Goal: Information Seeking & Learning: Learn about a topic

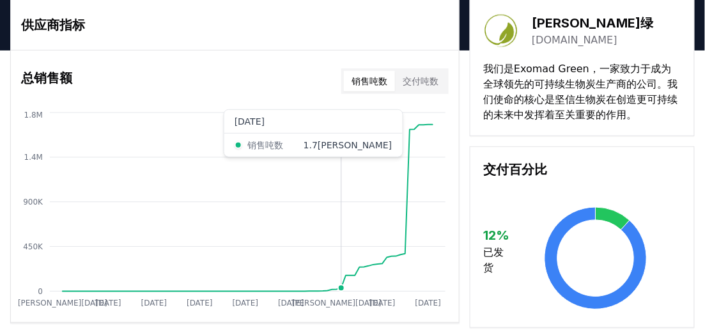
scroll to position [88, 0]
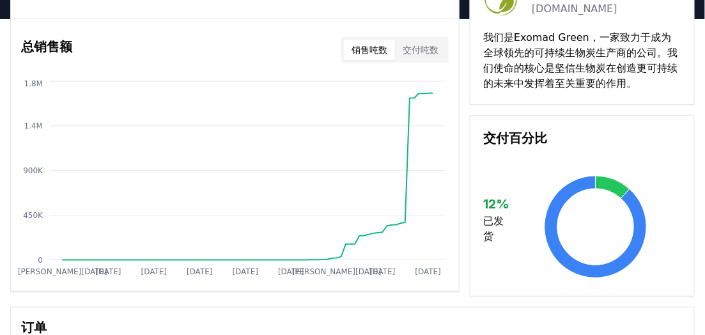
click at [410, 55] on font "交付吨数" at bounding box center [421, 50] width 36 height 10
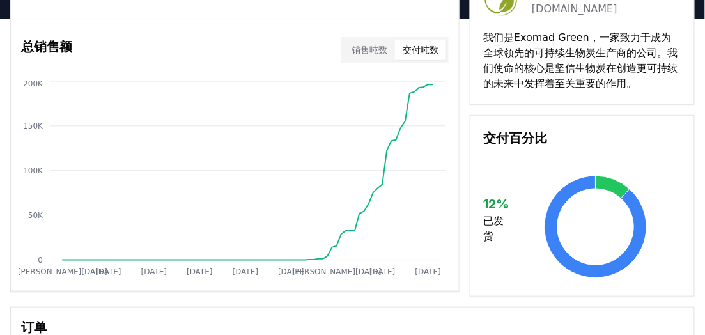
click at [382, 55] on font "销售吨数" at bounding box center [370, 50] width 36 height 10
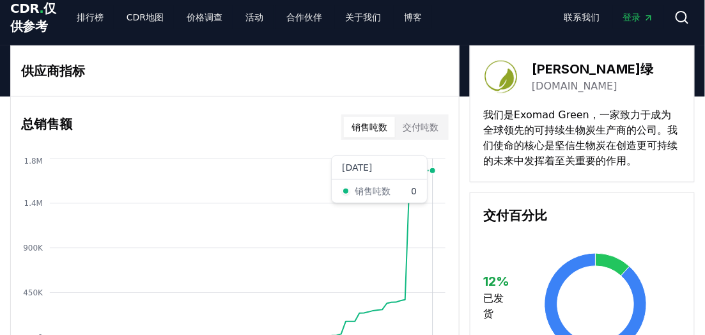
scroll to position [0, 0]
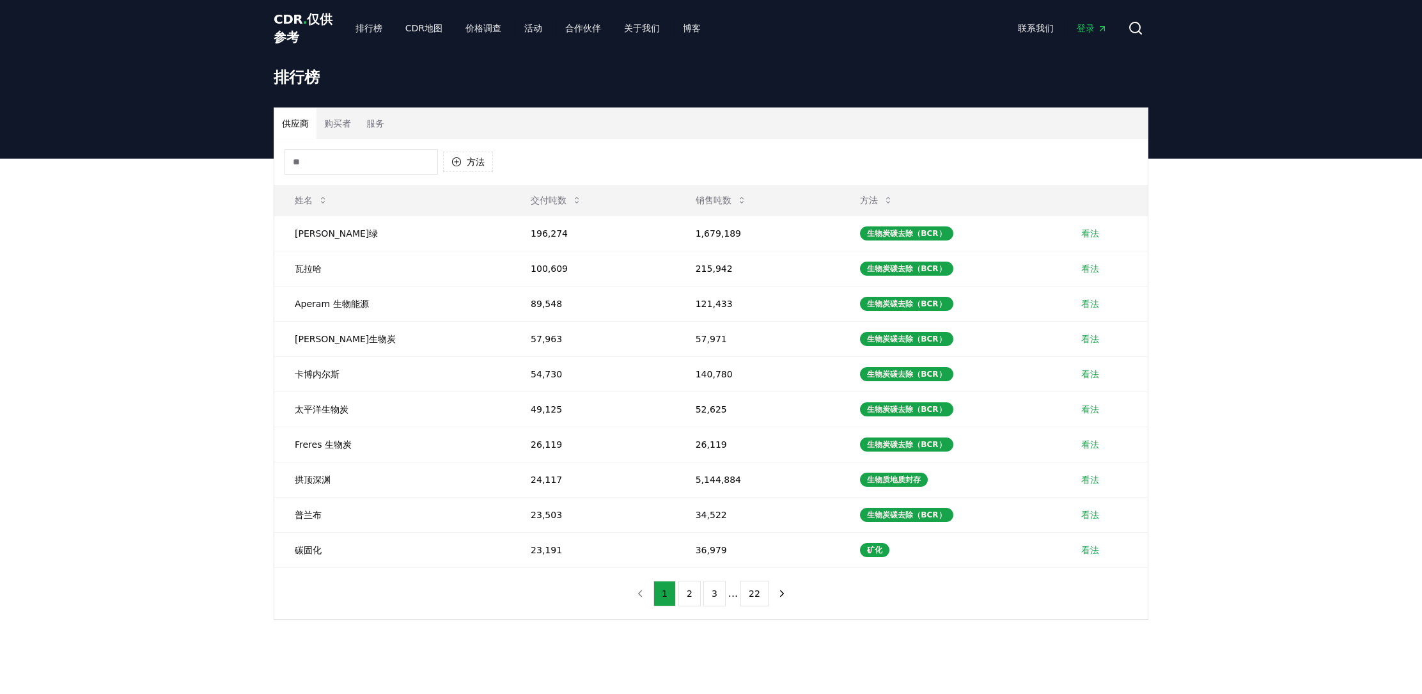
click at [335, 125] on font "购买者" at bounding box center [337, 123] width 27 height 10
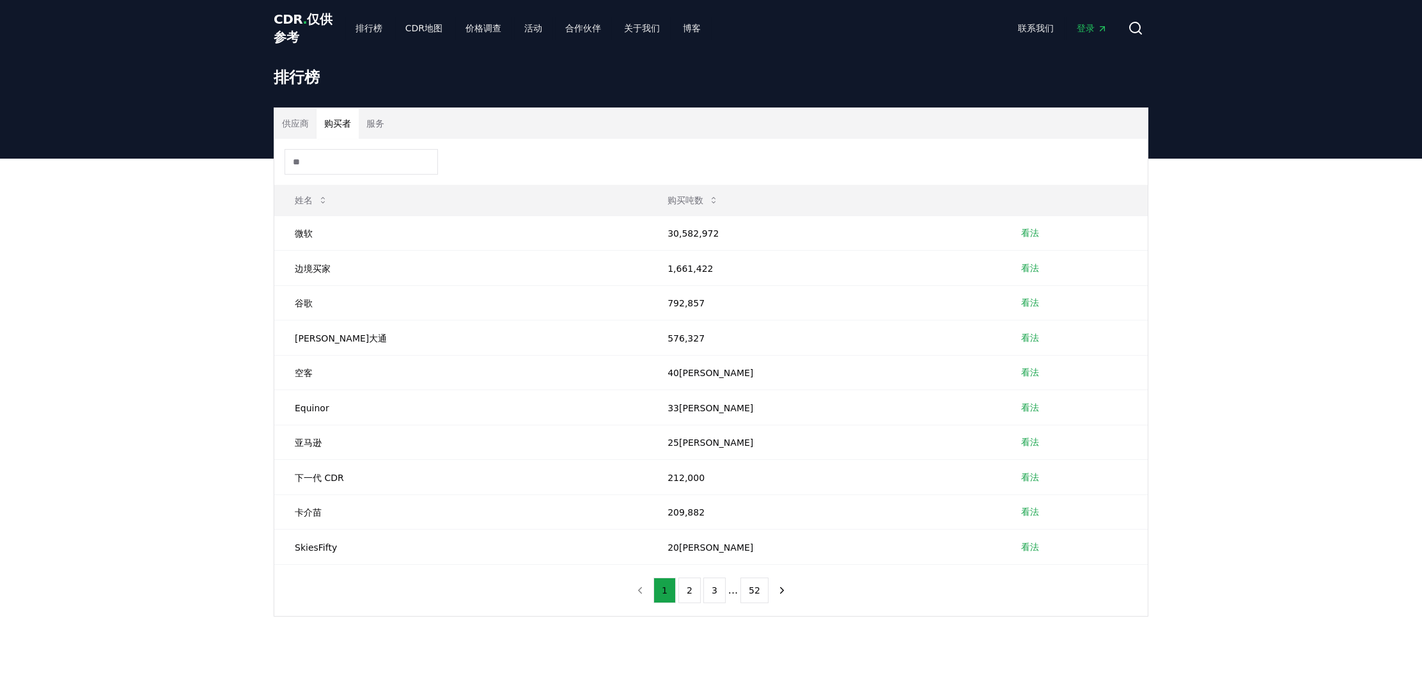
click at [368, 118] on font "服务" at bounding box center [375, 123] width 18 height 10
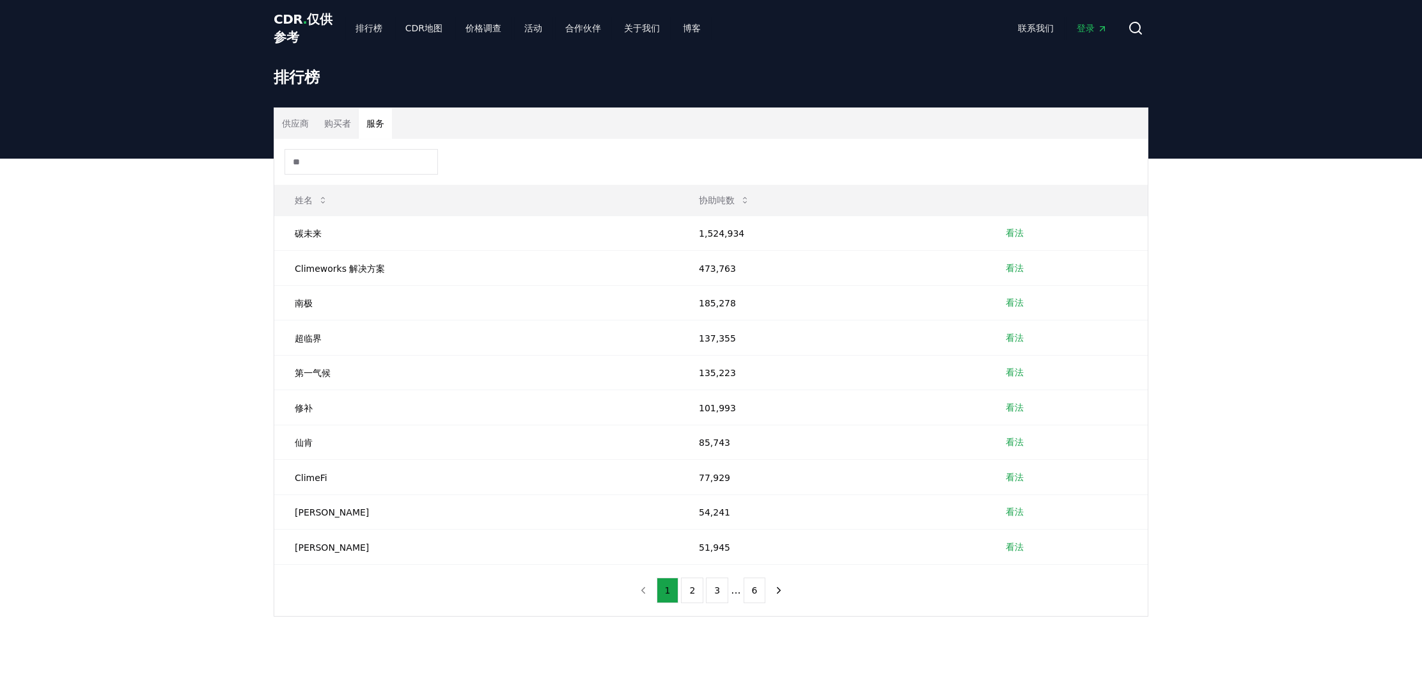
click at [1314, 332] on div "供应商 购买者 服务 姓名 协助吨数 碳未来 1,524,934 看法 Climeworks 解决方案 473,763 看法 南极 185,278 看法 超临…" at bounding box center [711, 413] width 1422 height 509
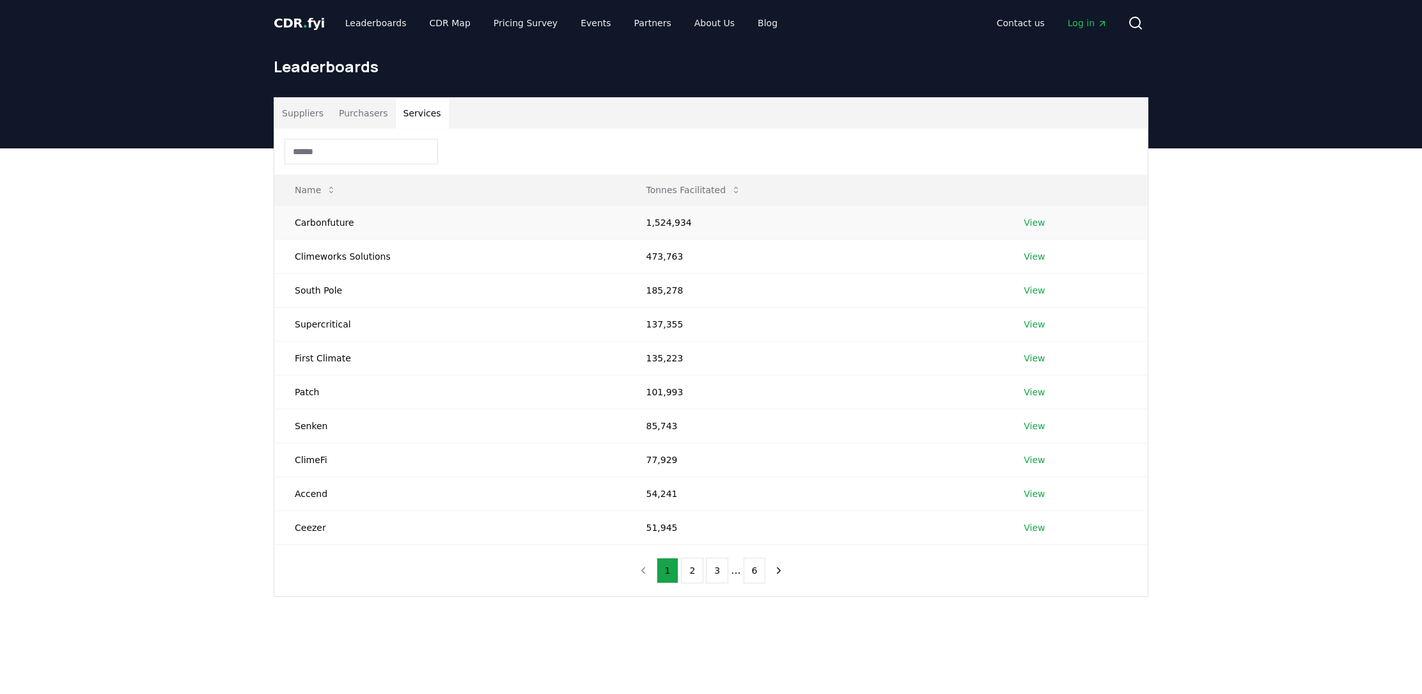
click at [316, 212] on td "Carbonfuture" at bounding box center [449, 222] width 351 height 34
drag, startPoint x: 290, startPoint y: 219, endPoint x: 401, endPoint y: 229, distance: 112.3
click at [401, 229] on td "Carbonfuture" at bounding box center [449, 222] width 351 height 34
copy td "Carbonfuture"
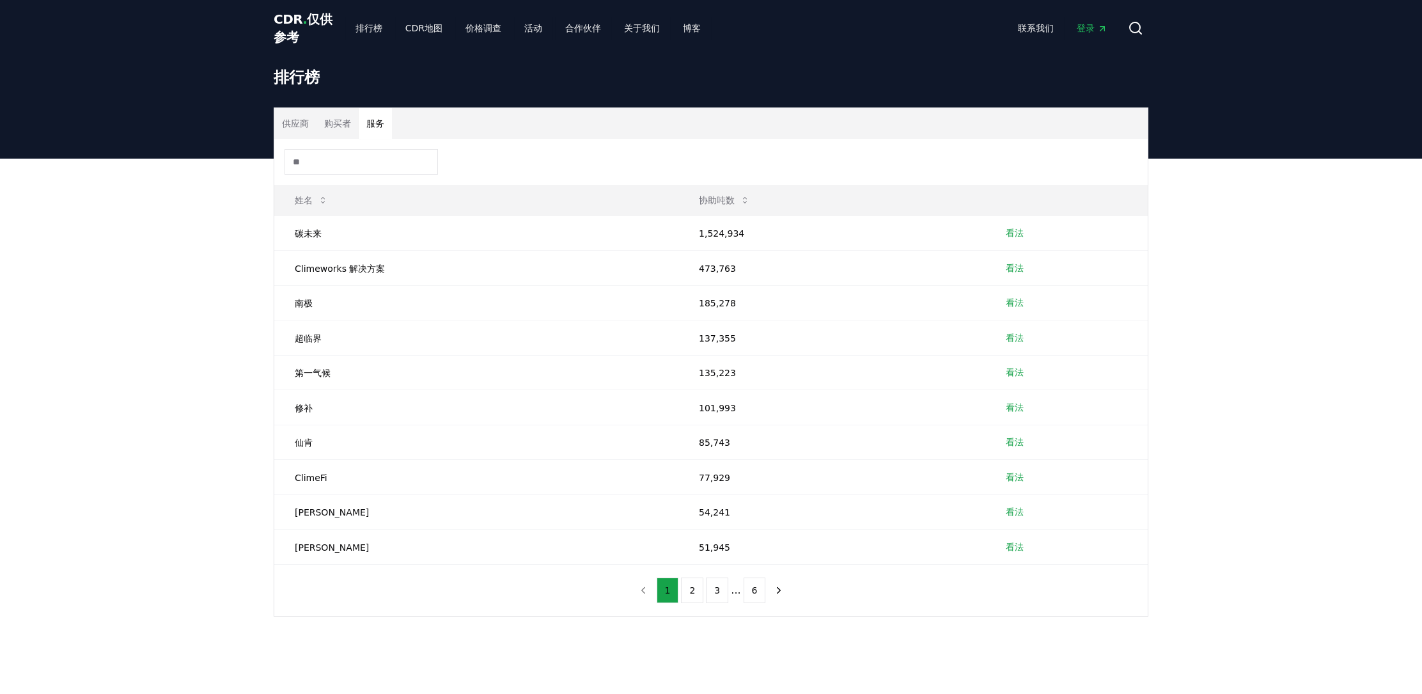
click at [299, 122] on font "供应商" at bounding box center [295, 123] width 27 height 10
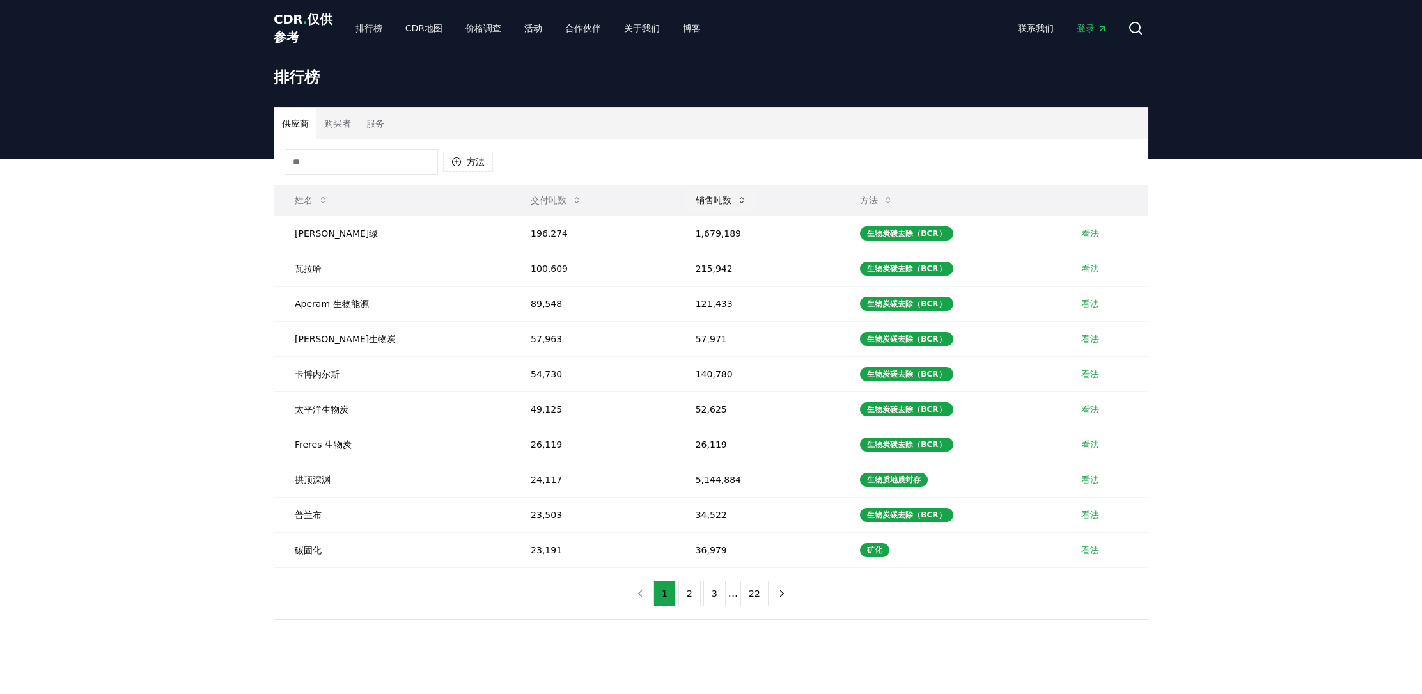
click at [696, 198] on font "销售吨数" at bounding box center [714, 200] width 36 height 10
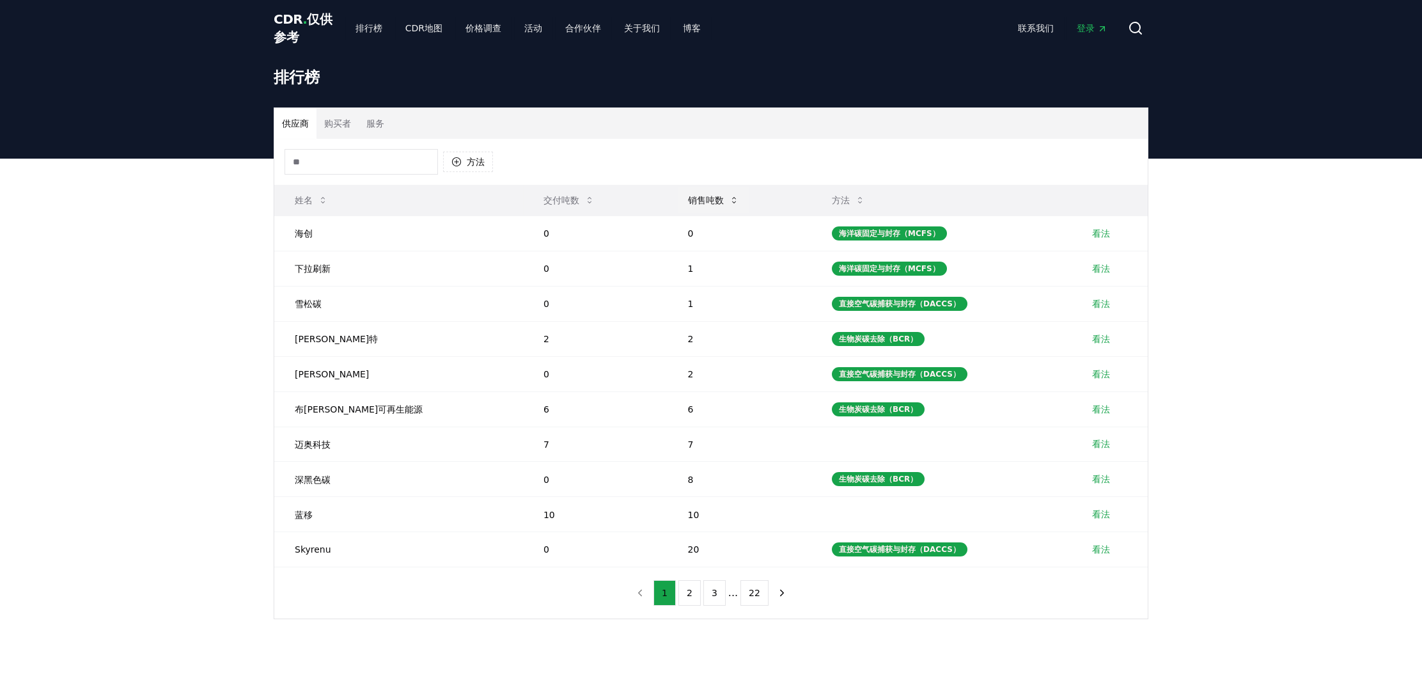
click at [688, 198] on font "销售吨数" at bounding box center [706, 200] width 36 height 10
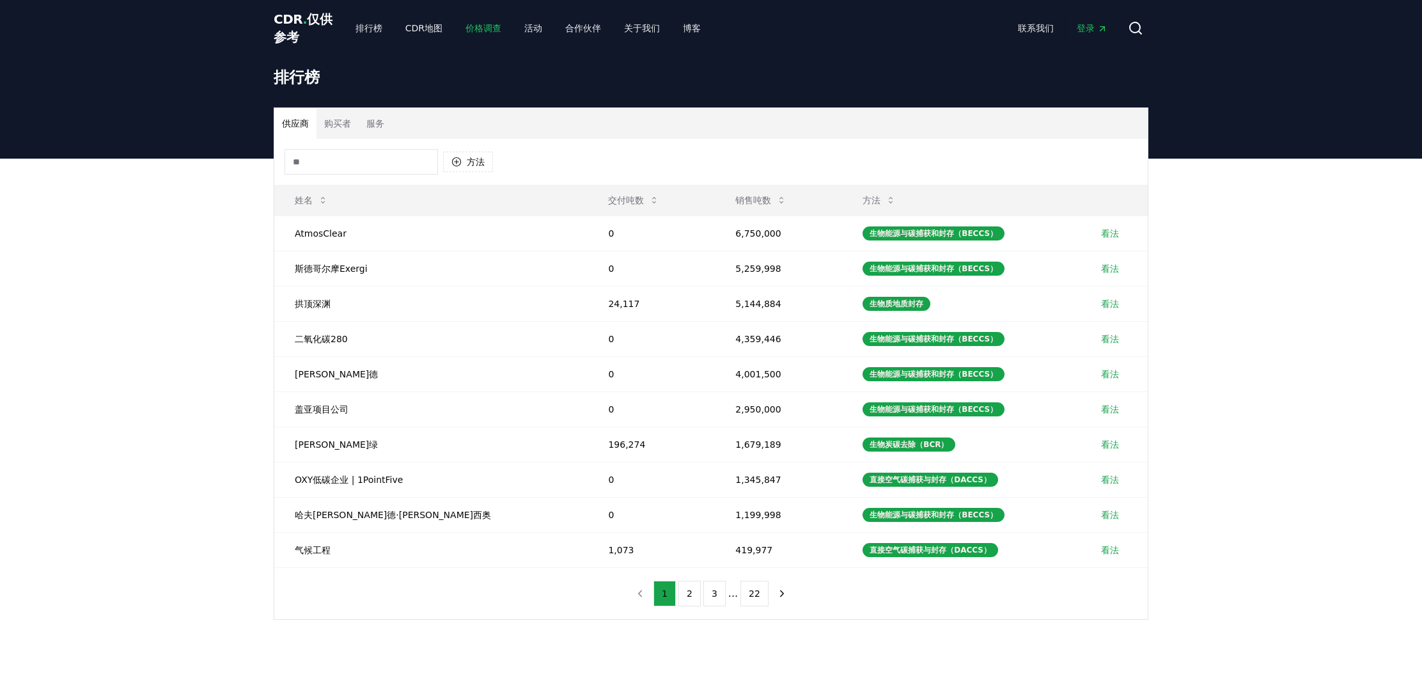
click at [459, 25] on link "价格调查" at bounding box center [483, 28] width 56 height 23
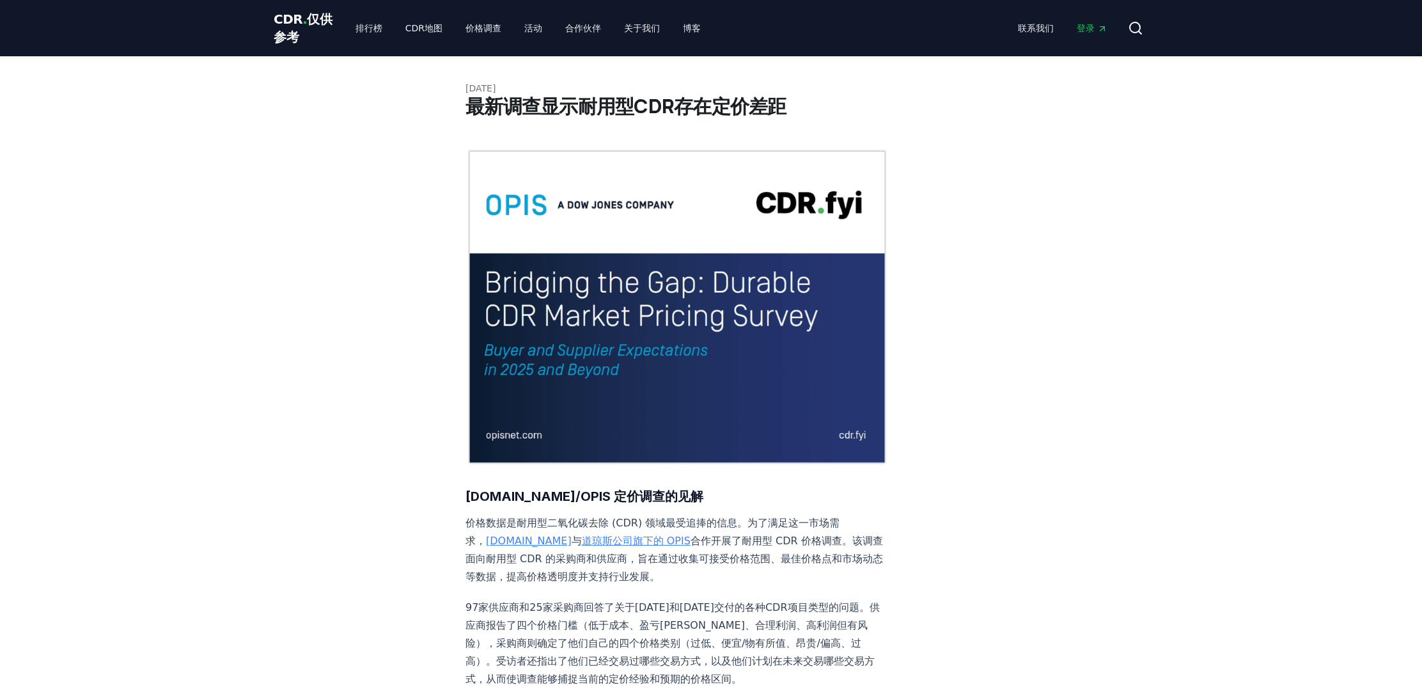
drag, startPoint x: 928, startPoint y: 297, endPoint x: 589, endPoint y: 561, distance: 430.4
click at [589, 601] on font "97家供应商和25家采购商回答了关于2025年和2030年交付的各种CDR项目类型的问题。供应商报告了四个价格门槛（低于成本、盈亏平衡、合理利润、高利润但有风…" at bounding box center [672, 643] width 414 height 84
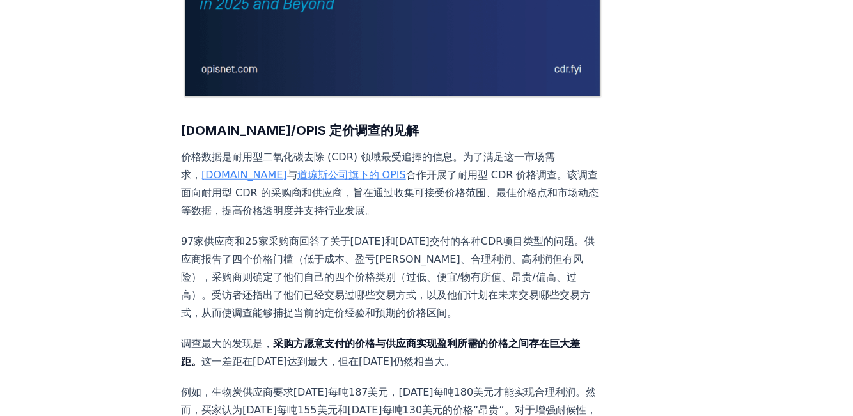
scroll to position [413, 0]
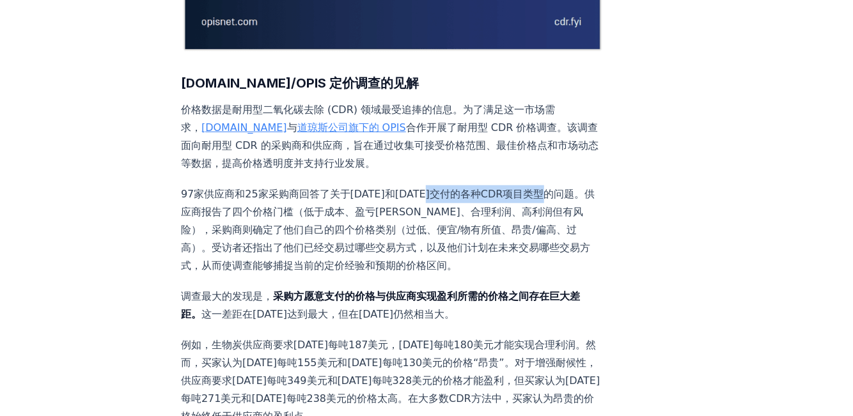
drag, startPoint x: 188, startPoint y: 181, endPoint x: 506, endPoint y: 179, distance: 317.7
click at [493, 185] on p "97家供应商和25家采购商回答了关于2025年和2030年交付的各种CDR项目类型的问题。供应商报告了四个价格门槛（低于成本、盈亏平衡、合理利润、高利润但有风…" at bounding box center [392, 229] width 423 height 89
click at [460, 227] on font "97家供应商和25家采购商回答了关于2025年和2030年交付的各种CDR项目类型的问题。供应商报告了四个价格门槛（低于成本、盈亏平衡、合理利润、高利润但有风…" at bounding box center [388, 230] width 414 height 84
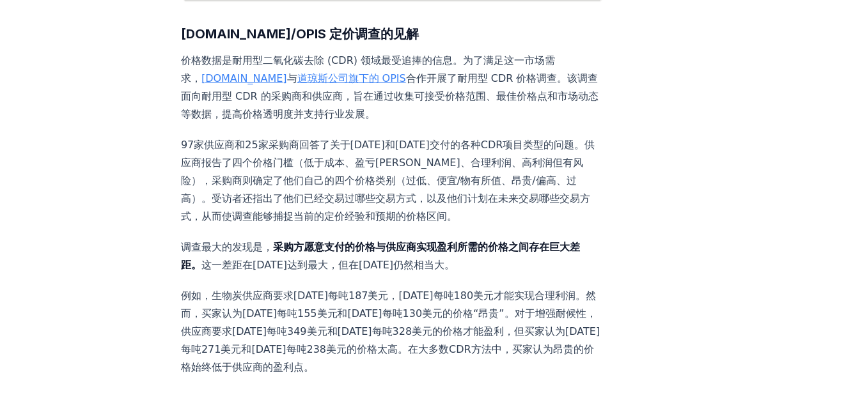
scroll to position [472, 0]
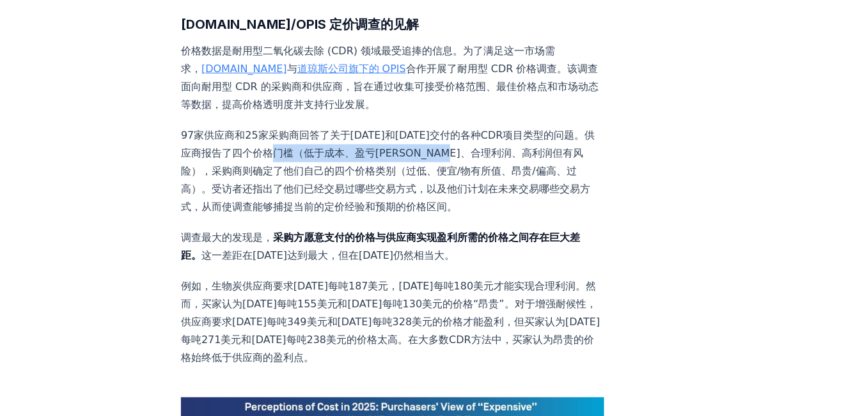
drag, startPoint x: 339, startPoint y: 132, endPoint x: 591, endPoint y: 136, distance: 252.5
click at [357, 149] on font "97家供应商和25家采购商回答了关于2025年和2030年交付的各种CDR项目类型的问题。供应商报告了四个价格门槛（低于成本、盈亏平衡、合理利润、高利润但有风…" at bounding box center [388, 171] width 414 height 84
drag, startPoint x: 503, startPoint y: 127, endPoint x: 583, endPoint y: 118, distance: 80.4
click at [566, 120] on div "Want the full report? We've decided the 2024 Pricing Survey Report is too impor…" at bounding box center [426, 208] width 853 height 416
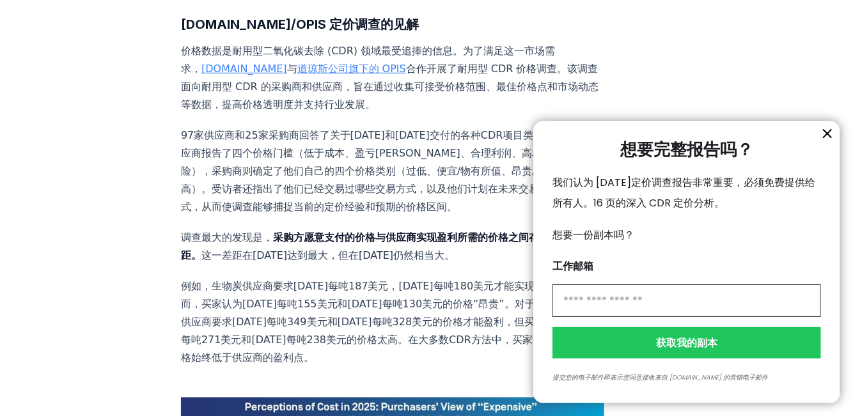
click at [825, 131] on icon "信息" at bounding box center [827, 134] width 8 height 8
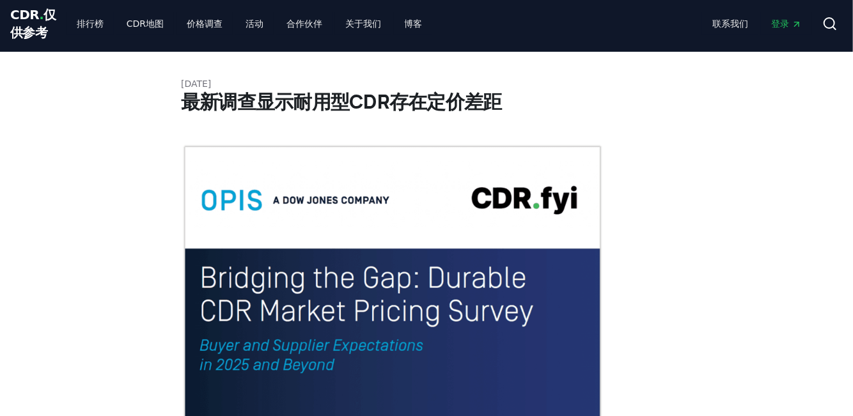
scroll to position [0, 0]
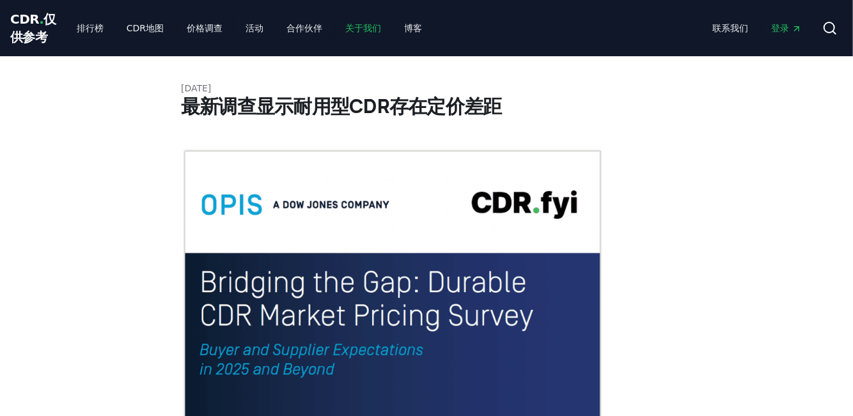
click at [366, 31] on font "关于我们" at bounding box center [363, 28] width 36 height 10
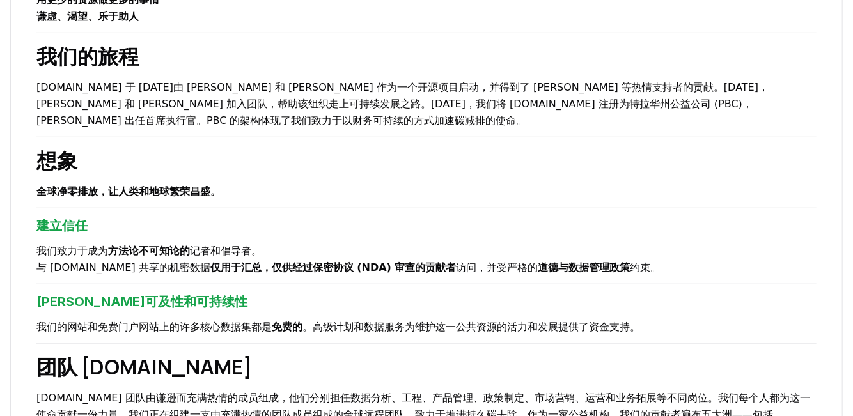
scroll to position [416, 0]
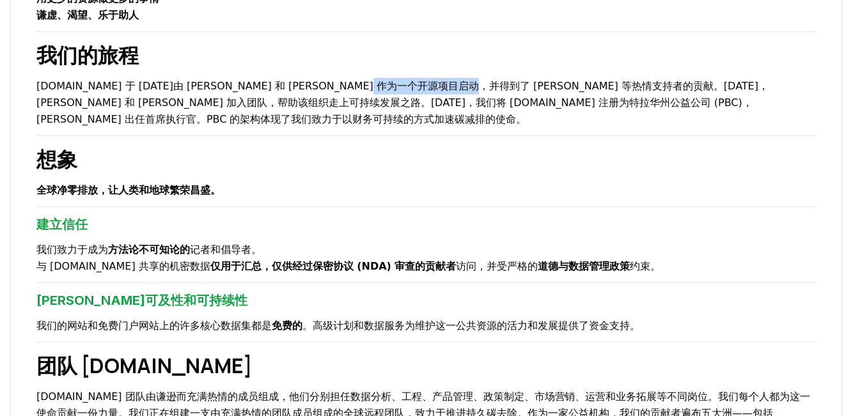
drag, startPoint x: 336, startPoint y: 109, endPoint x: 466, endPoint y: 105, distance: 130.4
click at [464, 105] on font "CDR.fyi 于 2022 年由 Robert Höglund 和 Kevin Niparko 作为一个开源项目启动，并得到了 Chris Nixon 等热…" at bounding box center [402, 102] width 732 height 45
click at [492, 153] on div "关于我们 气候和碳减排是一场持久战。在过去的 200年 里，我们向大气中 排放了 约1.7万亿吨二氧化碳当量，而且总量每年仍在增加 约400亿吨 。没有捷径可…" at bounding box center [426, 271] width 832 height 1161
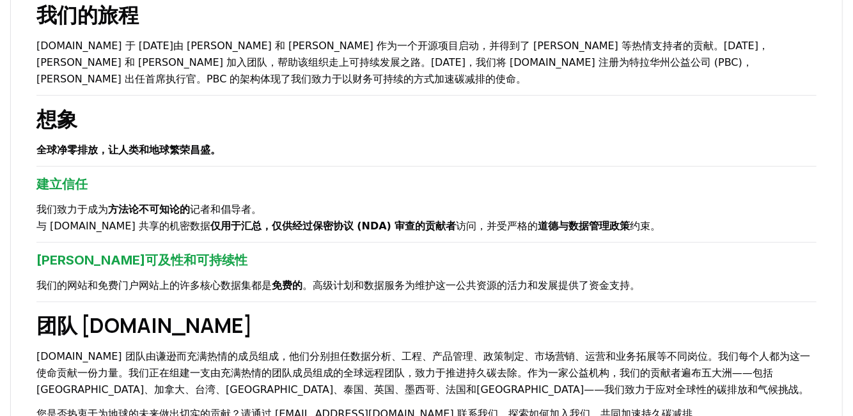
scroll to position [457, 0]
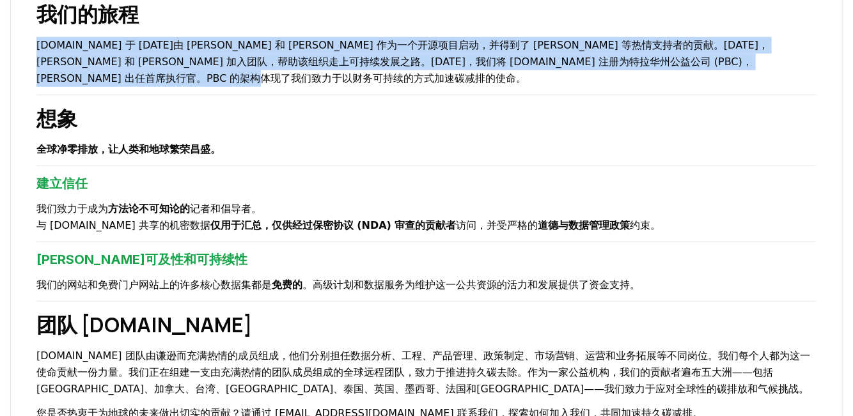
drag, startPoint x: 168, startPoint y: 89, endPoint x: 36, endPoint y: 55, distance: 136.6
click at [36, 55] on p "CDR.fyi 于 2022 年由 Robert Höglund 和 Kevin Niparko 作为一个开源项目启动，并得到了 Chris Nixon 等热…" at bounding box center [426, 62] width 780 height 50
click at [569, 87] on p "CDR.fyi 于 2022 年由 Robert Höglund 和 Kevin Niparko 作为一个开源项目启动，并得到了 Chris Nixon 等热…" at bounding box center [426, 62] width 780 height 50
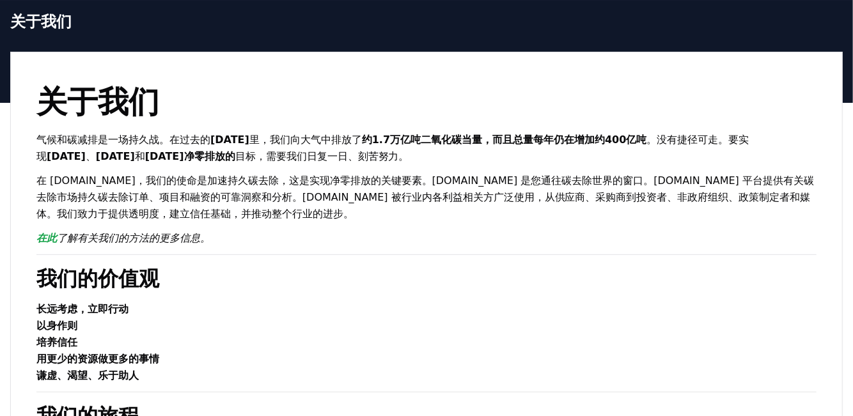
scroll to position [92, 0]
